Goal: Check status: Check status

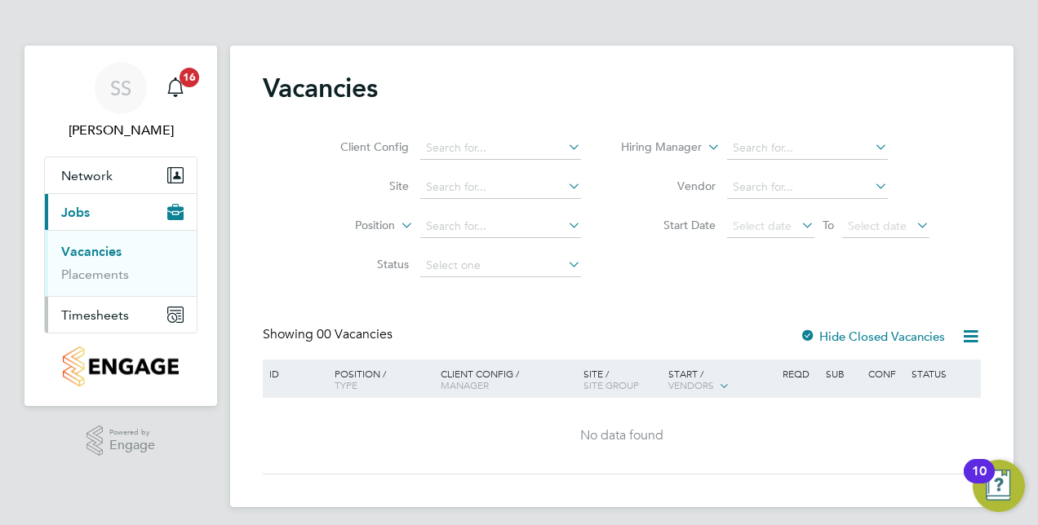
click at [104, 308] on span "Timesheets" at bounding box center [95, 315] width 68 height 15
click at [107, 287] on link "Timesheets" at bounding box center [95, 288] width 68 height 15
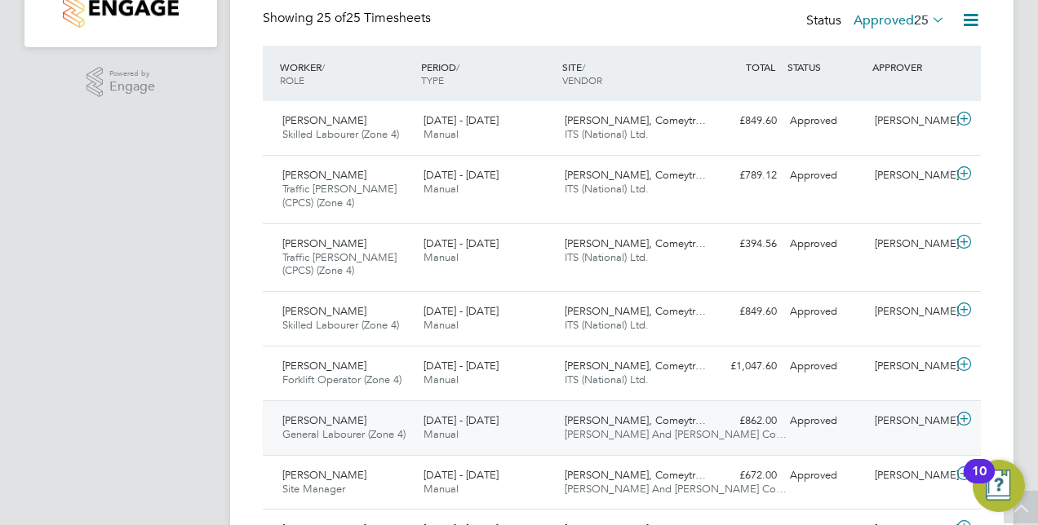
click at [892, 418] on div "[PERSON_NAME]" at bounding box center [910, 421] width 85 height 27
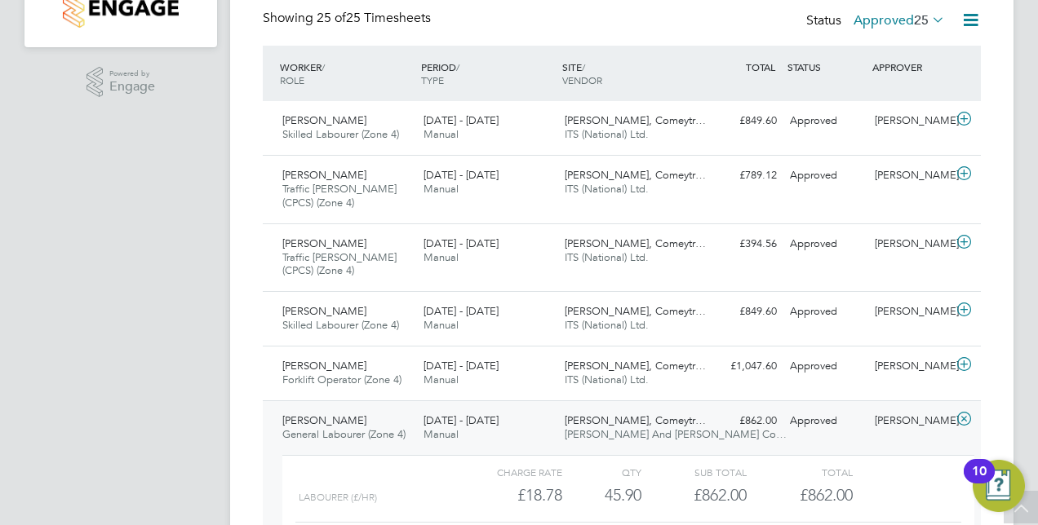
click at [785, 476] on div "Total" at bounding box center [798, 473] width 105 height 20
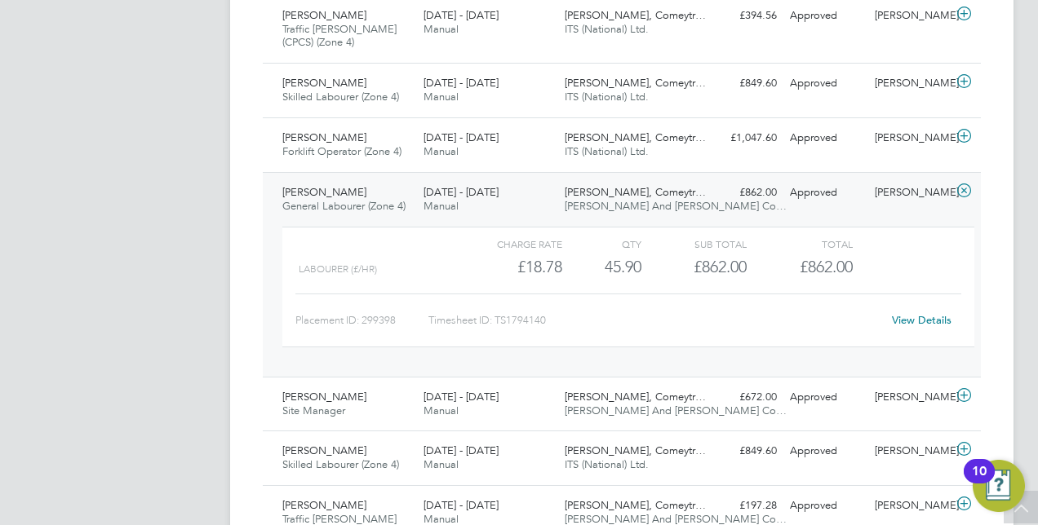
click at [920, 320] on link "View Details" at bounding box center [922, 320] width 60 height 14
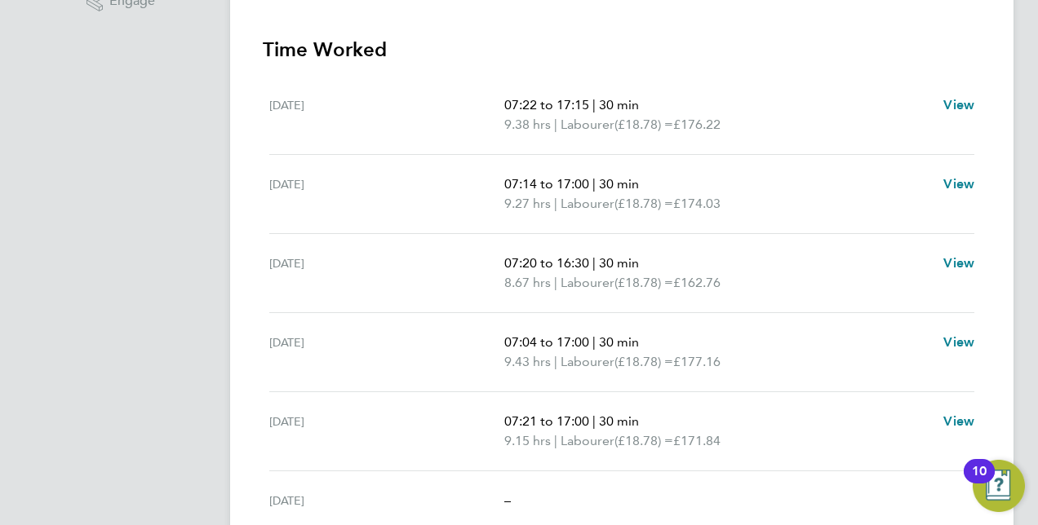
scroll to position [441, 0]
